Goal: Use online tool/utility: Utilize a website feature to perform a specific function

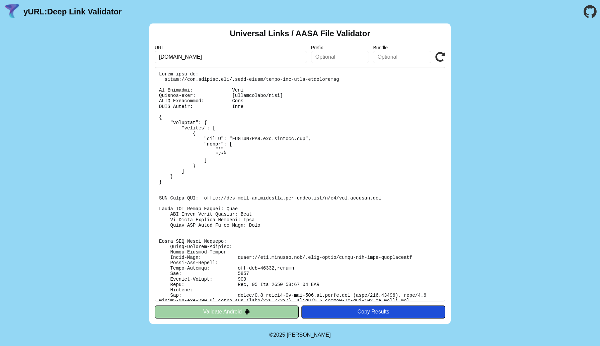
click at [210, 319] on div "Universal Links / AASA File Validator URL [DOMAIN_NAME] Prefix Bundle Validate …" at bounding box center [299, 173] width 301 height 300
click at [208, 306] on button "Validate Android" at bounding box center [227, 311] width 144 height 13
